Goal: Information Seeking & Learning: Learn about a topic

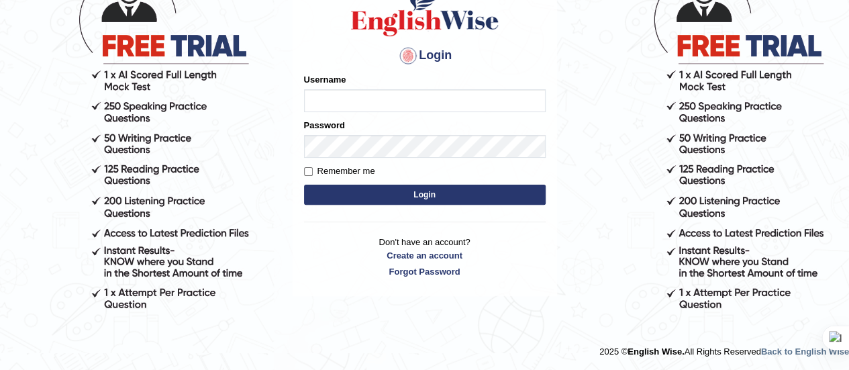
scroll to position [124, 0]
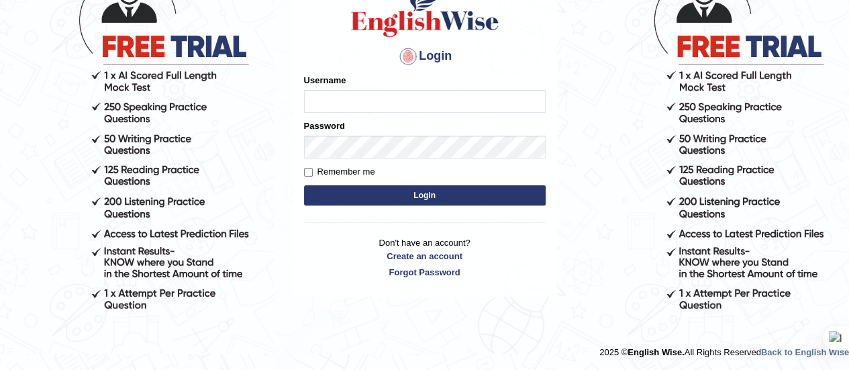
type input "[PERSON_NAME]"
click at [432, 197] on button "Login" at bounding box center [425, 195] width 242 height 20
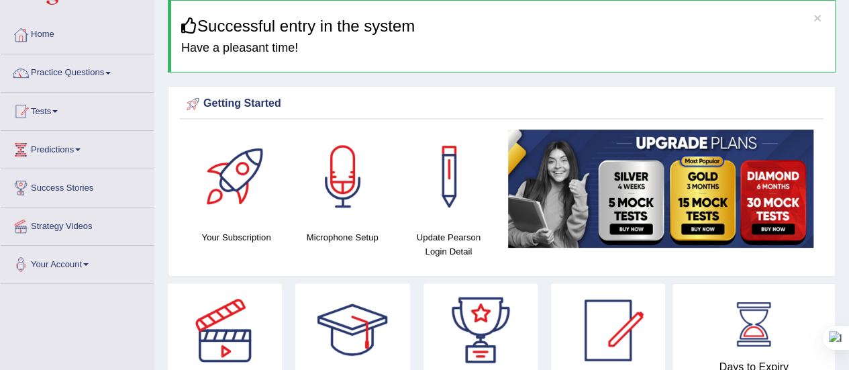
scroll to position [50, 0]
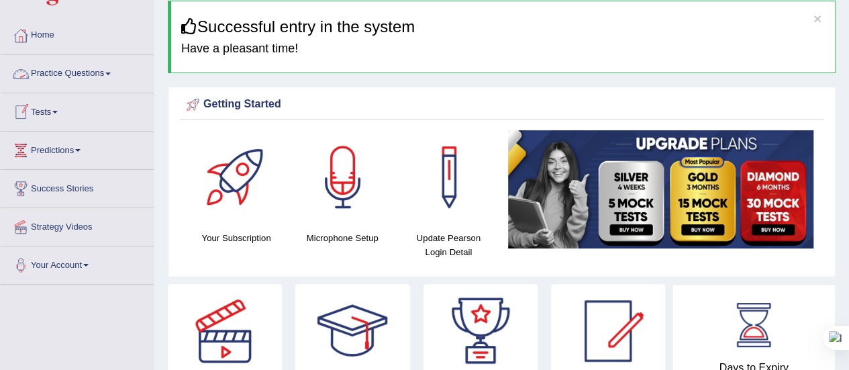
click at [113, 70] on link "Practice Questions" at bounding box center [77, 72] width 153 height 34
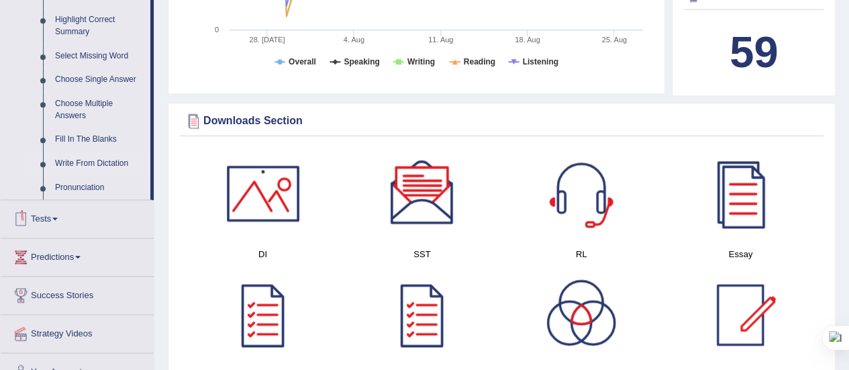
scroll to position [658, 0]
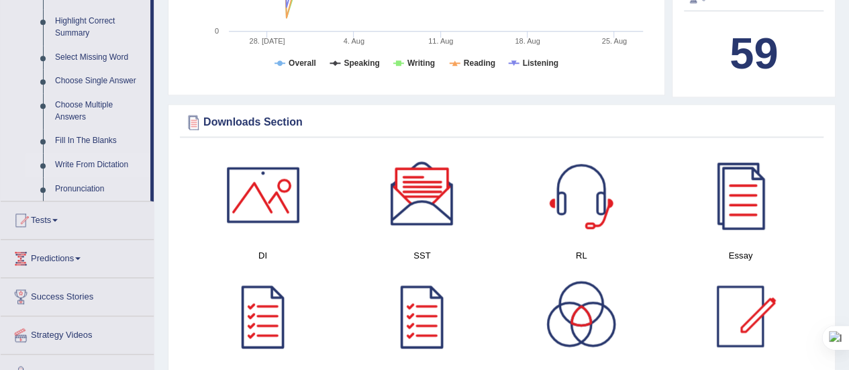
click at [101, 164] on link "Write From Dictation" at bounding box center [99, 165] width 101 height 24
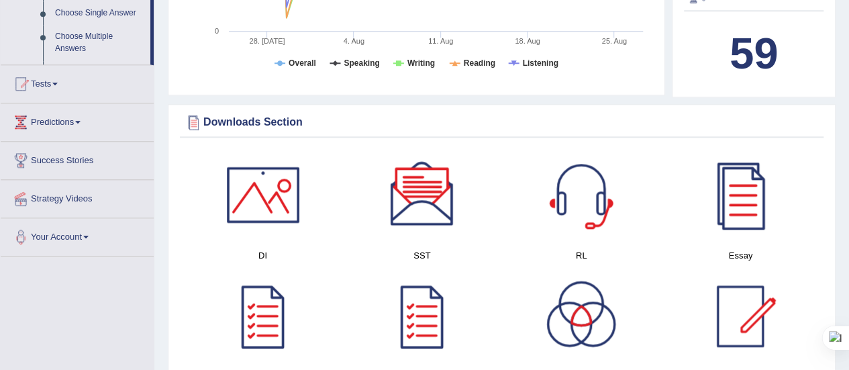
scroll to position [306, 0]
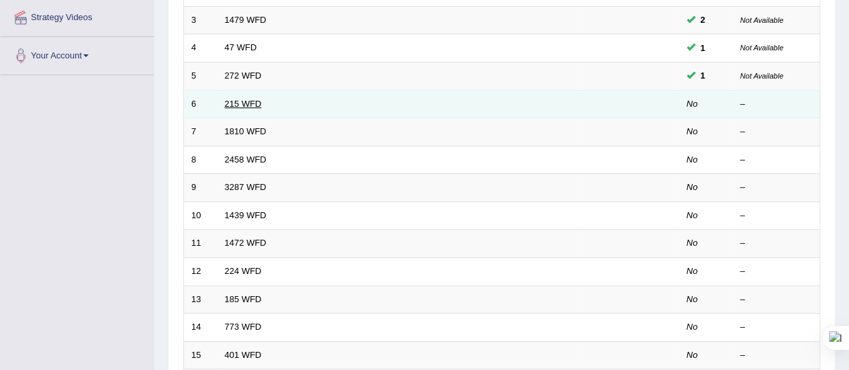
click at [237, 104] on link "215 WFD" at bounding box center [243, 104] width 37 height 10
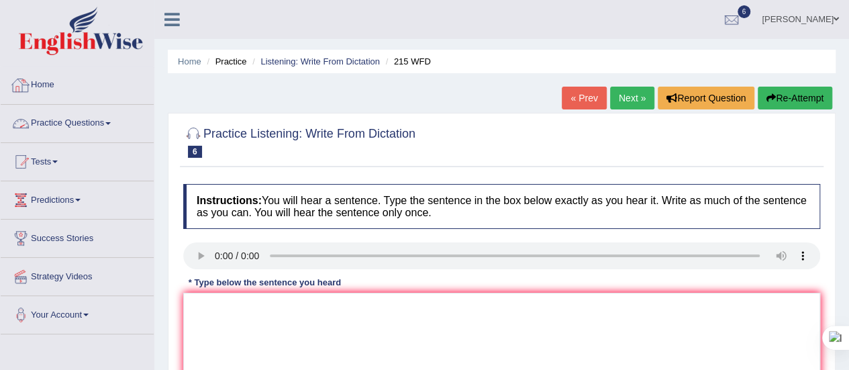
click at [106, 123] on link "Practice Questions" at bounding box center [77, 122] width 153 height 34
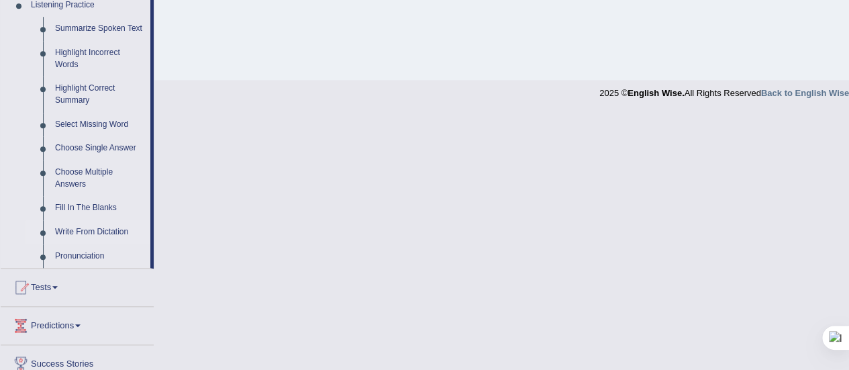
scroll to position [596, 0]
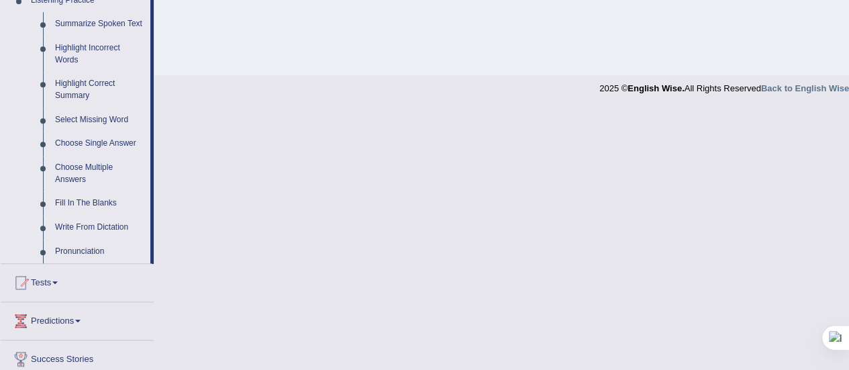
click at [87, 232] on link "Write From Dictation" at bounding box center [99, 227] width 101 height 24
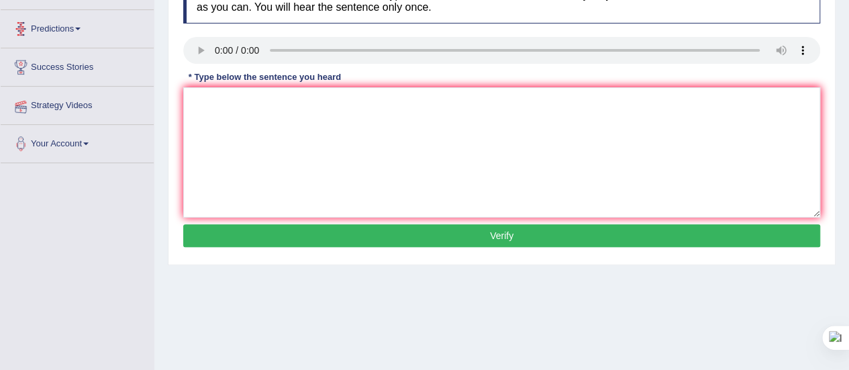
scroll to position [147, 0]
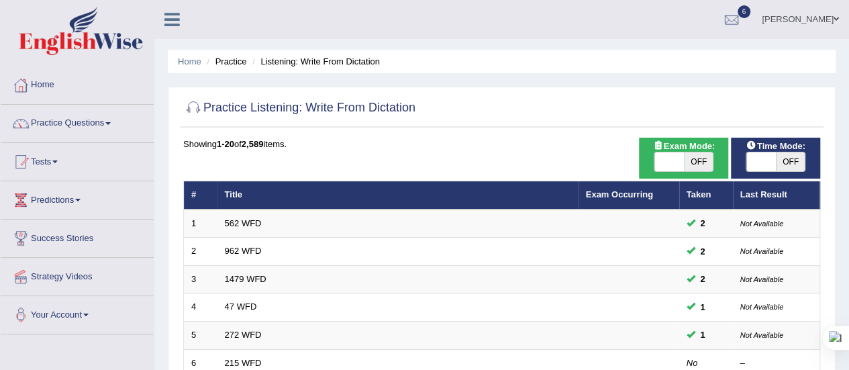
click at [687, 162] on span "OFF" at bounding box center [699, 161] width 30 height 19
checkbox input "true"
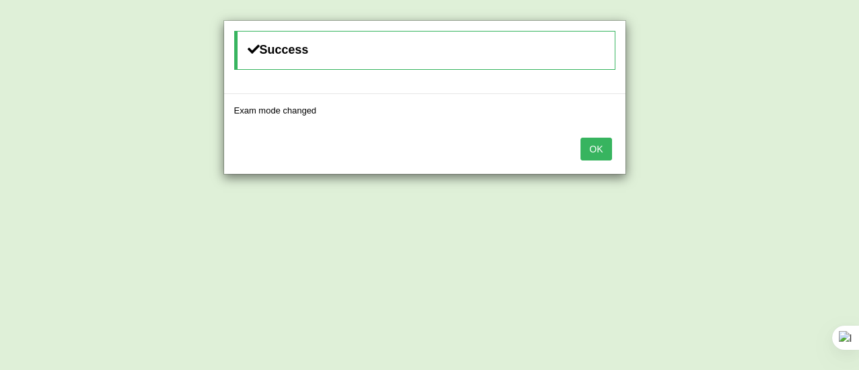
click at [589, 150] on button "OK" at bounding box center [596, 149] width 31 height 23
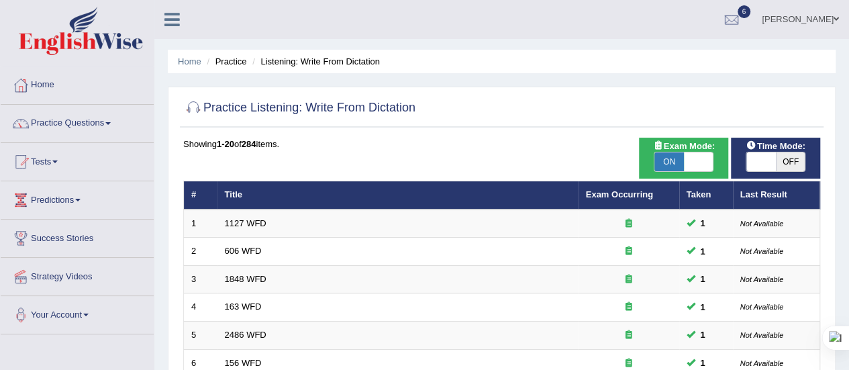
click at [791, 156] on span "OFF" at bounding box center [791, 161] width 30 height 19
checkbox input "true"
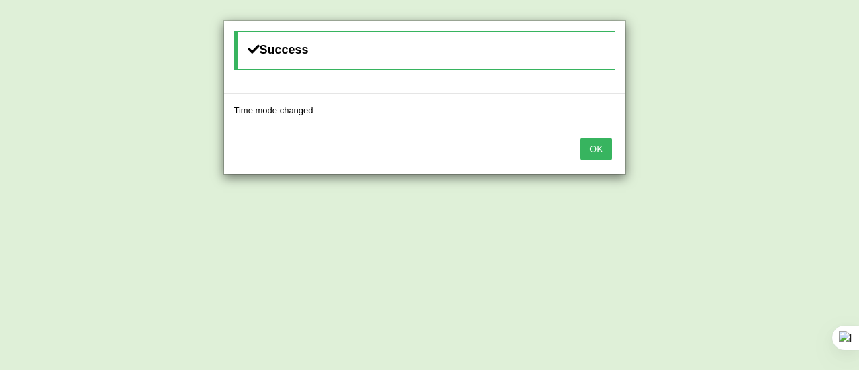
click at [598, 145] on button "OK" at bounding box center [596, 149] width 31 height 23
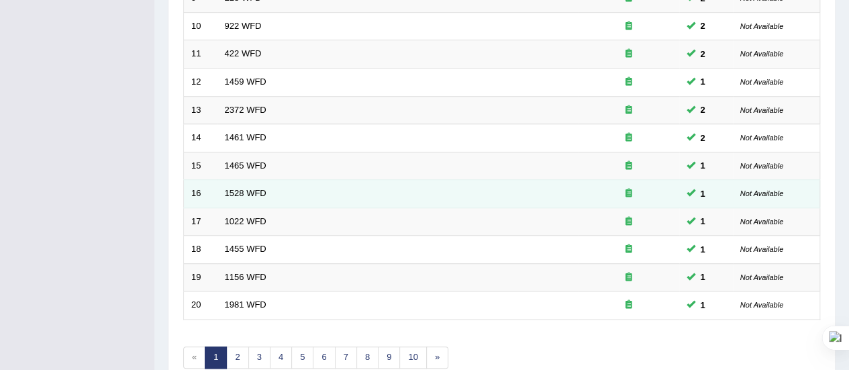
scroll to position [449, 0]
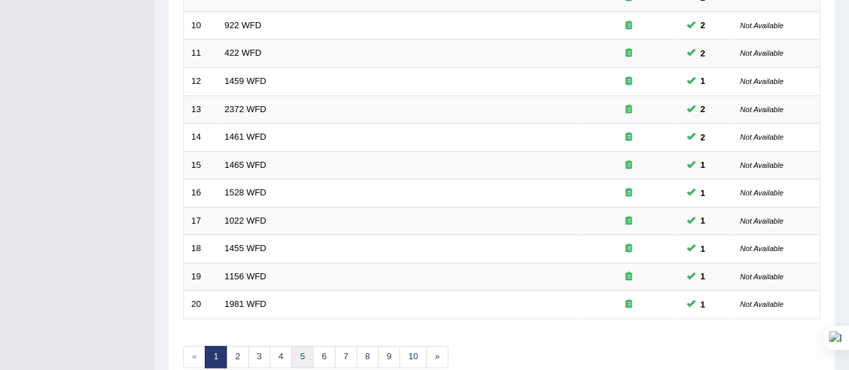
click at [291, 356] on link "5" at bounding box center [302, 357] width 22 height 22
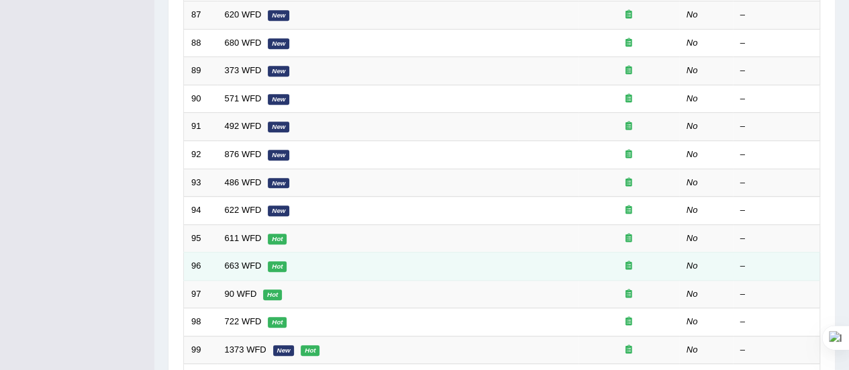
scroll to position [512, 0]
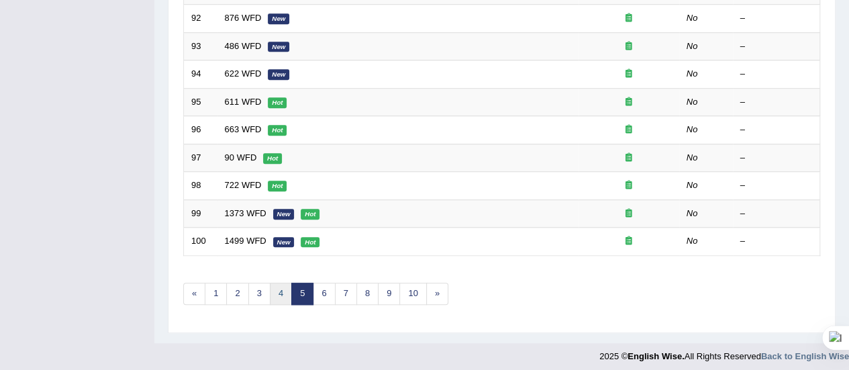
click at [278, 296] on link "4" at bounding box center [281, 294] width 22 height 22
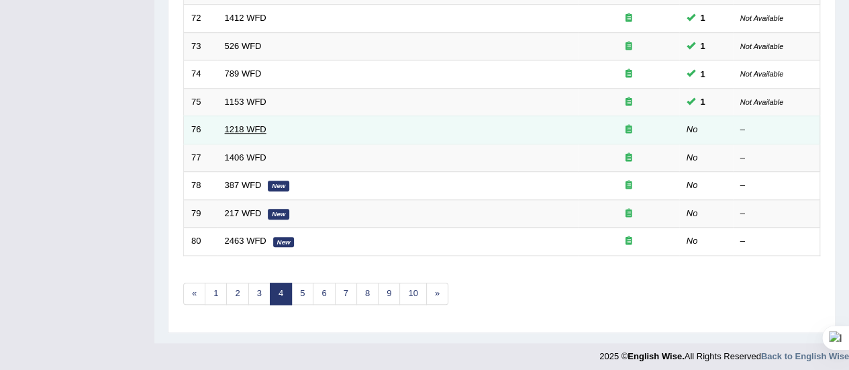
click at [256, 124] on link "1218 WFD" at bounding box center [246, 129] width 42 height 10
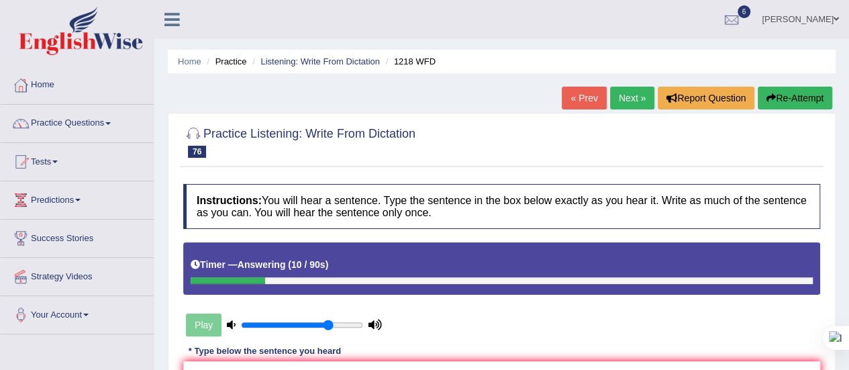
click at [617, 100] on link "Next »" at bounding box center [632, 98] width 44 height 23
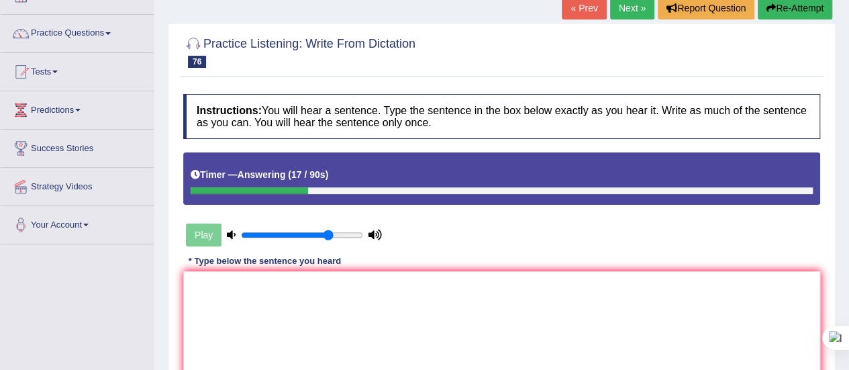
scroll to position [99, 0]
